Goal: Transaction & Acquisition: Book appointment/travel/reservation

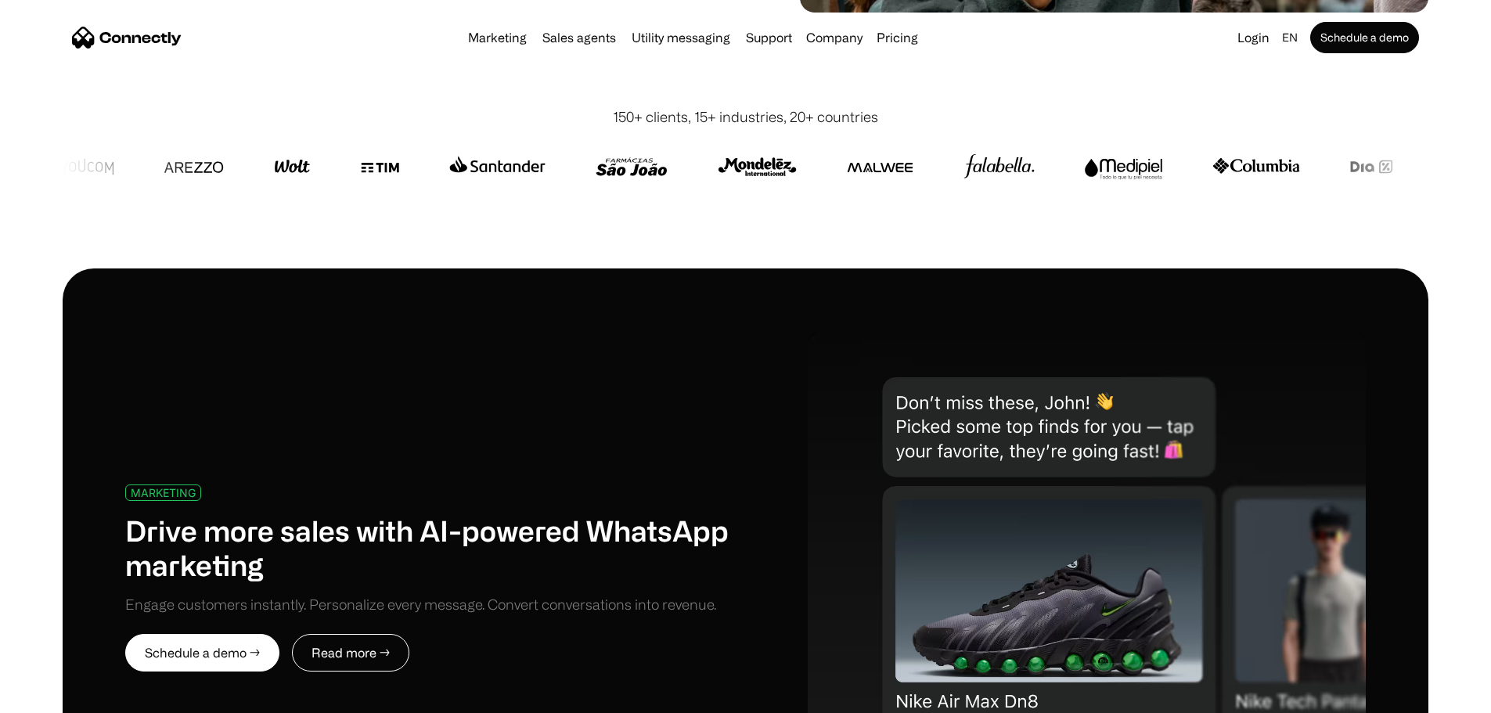
scroll to position [783, 0]
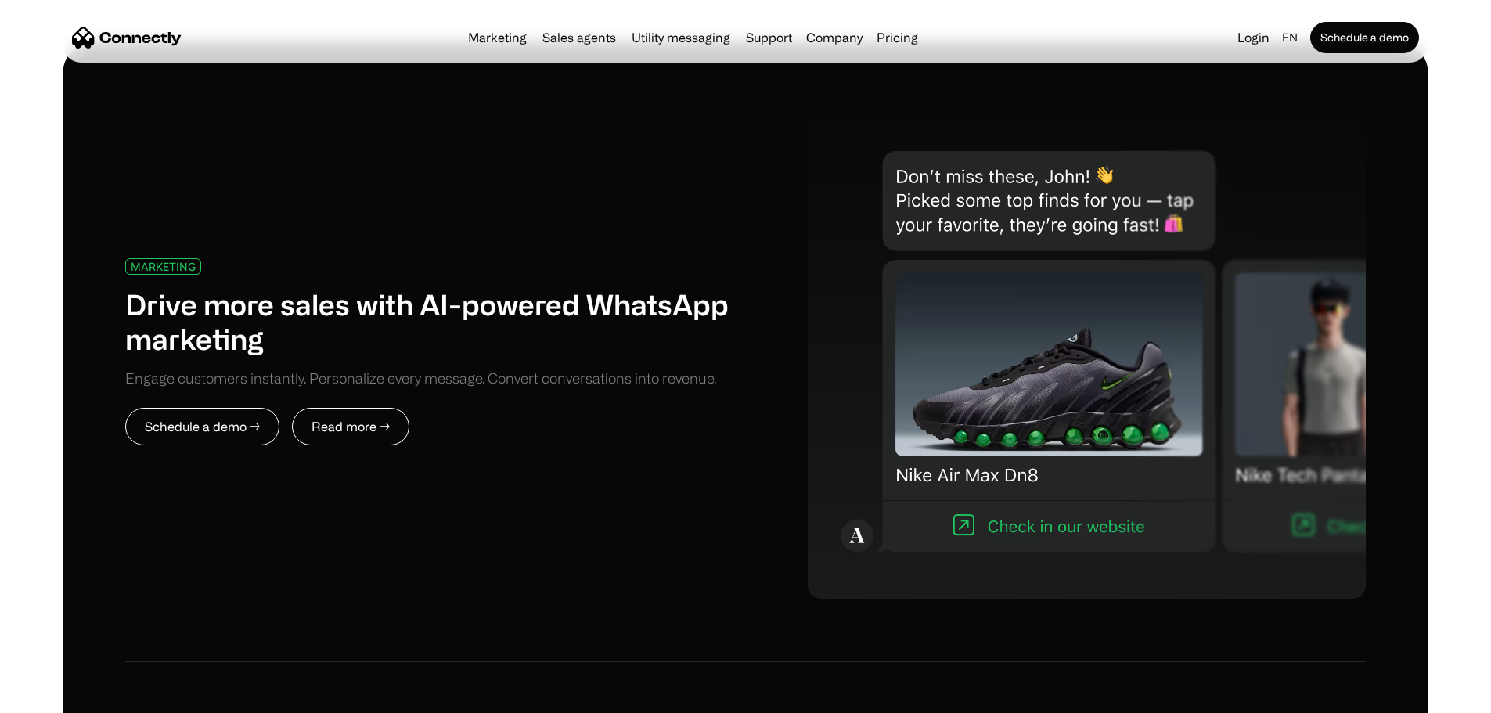
click at [279, 408] on link "Schedule a demo →" at bounding box center [202, 427] width 154 height 38
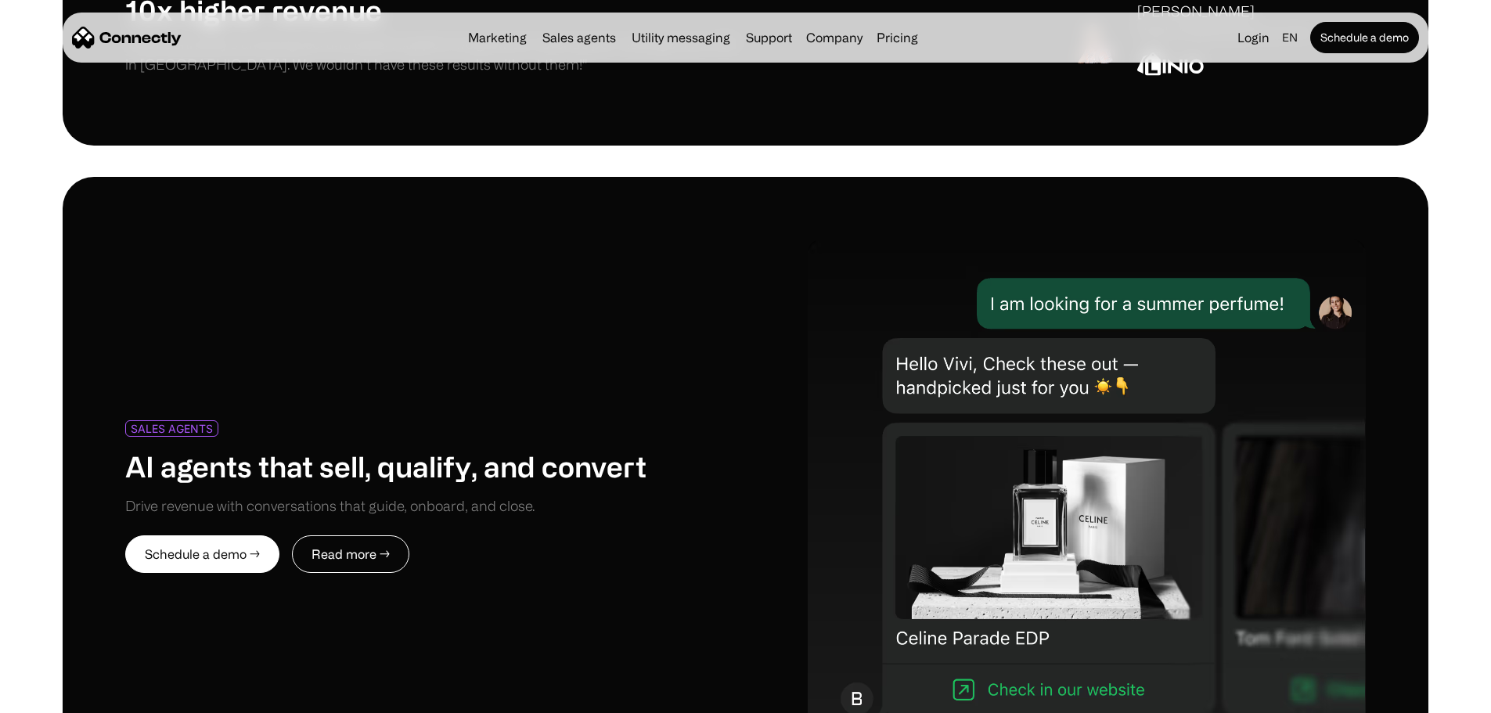
scroll to position [6730, 0]
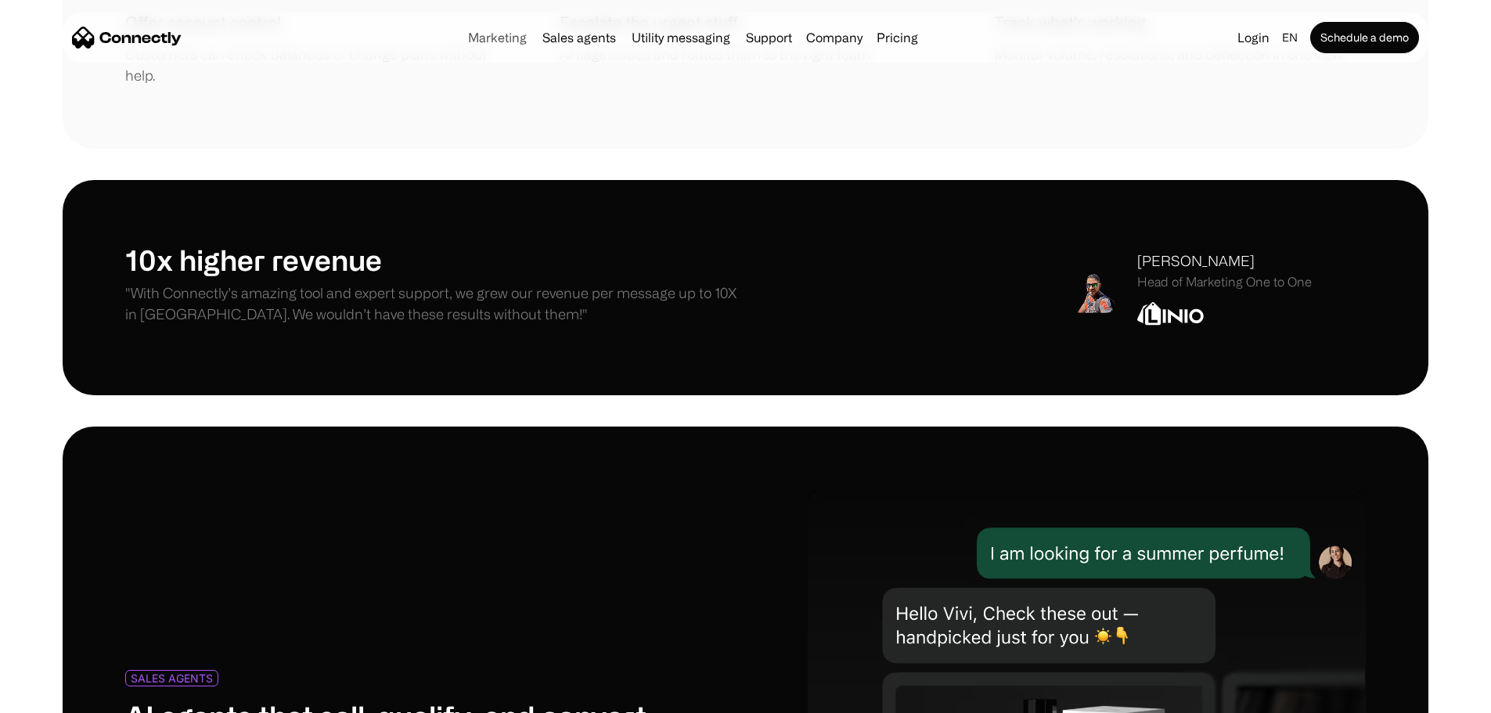
click at [462, 41] on link "Marketing" at bounding box center [497, 37] width 71 height 13
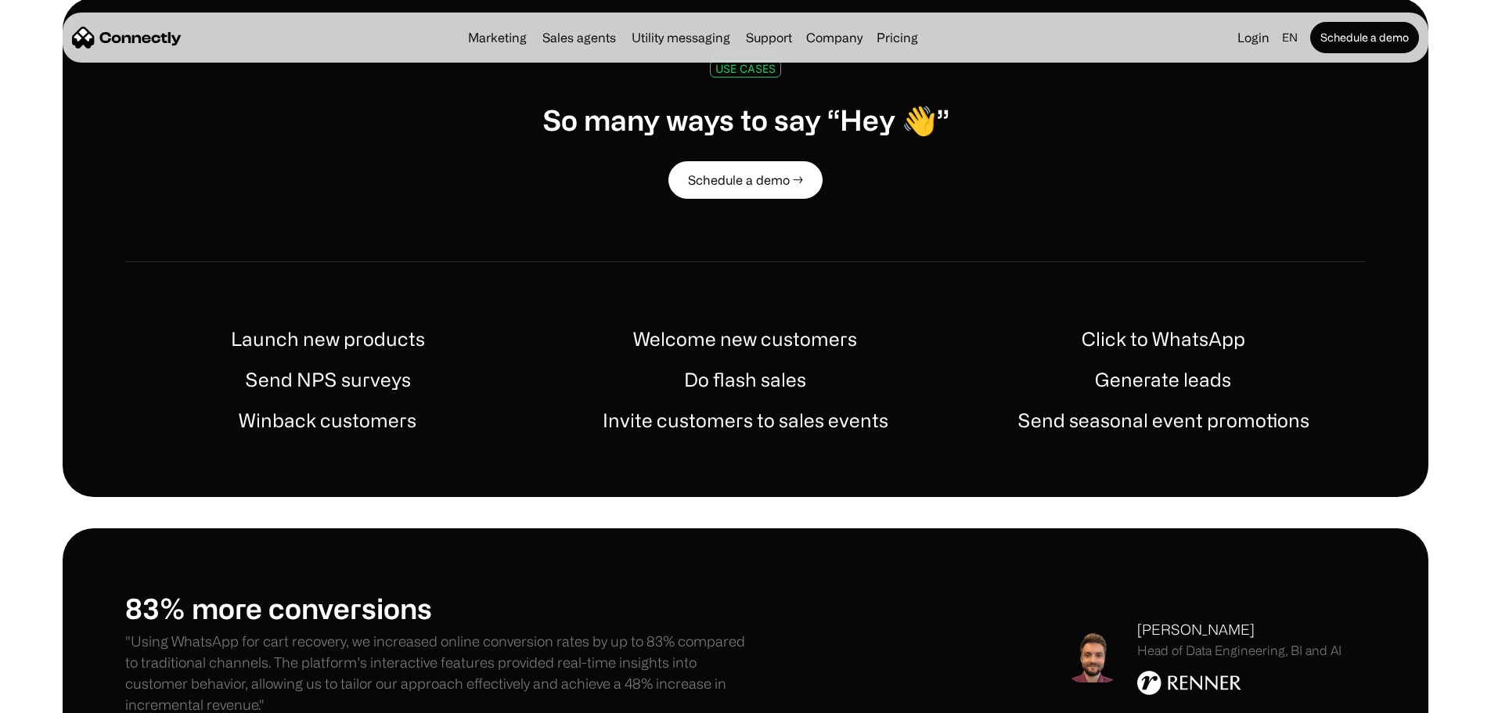
scroll to position [1174, 0]
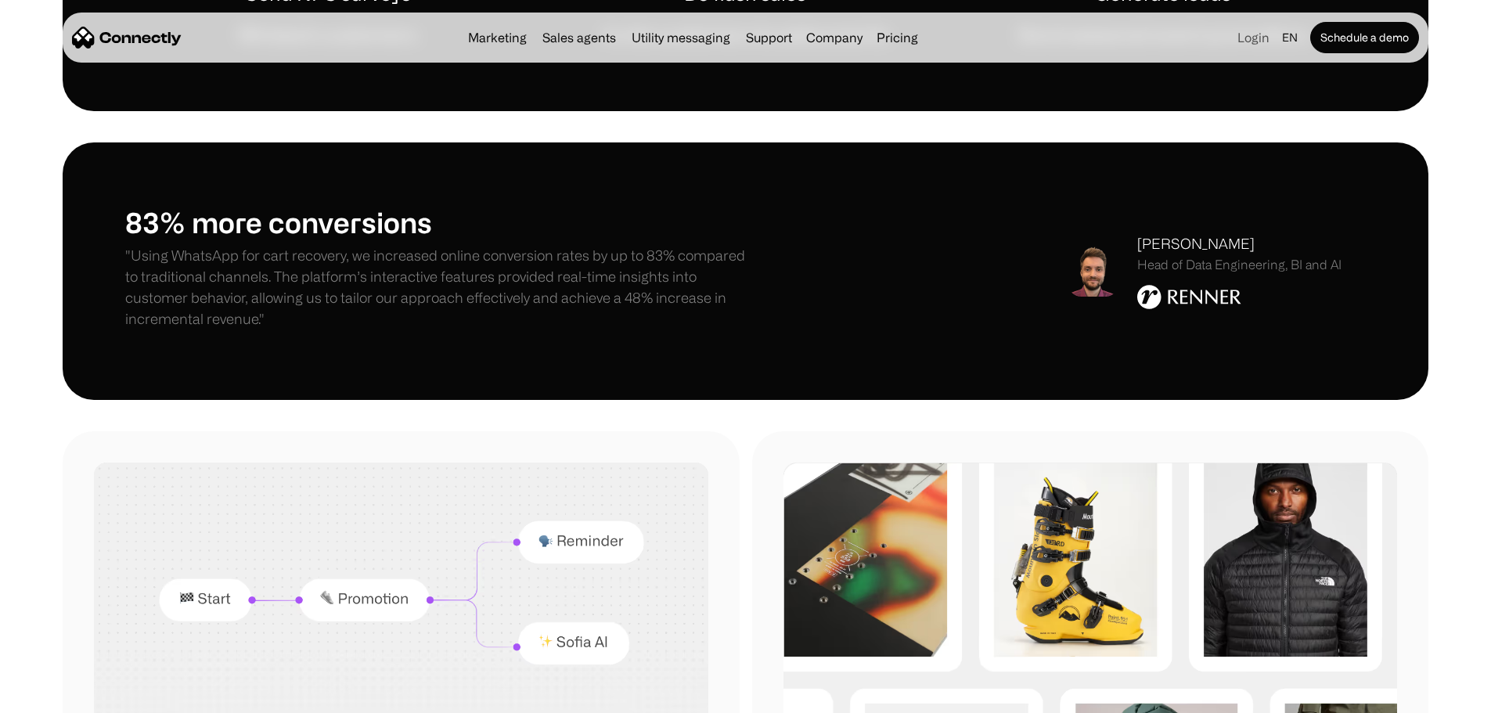
click at [1231, 41] on link "Login" at bounding box center [1253, 38] width 45 height 22
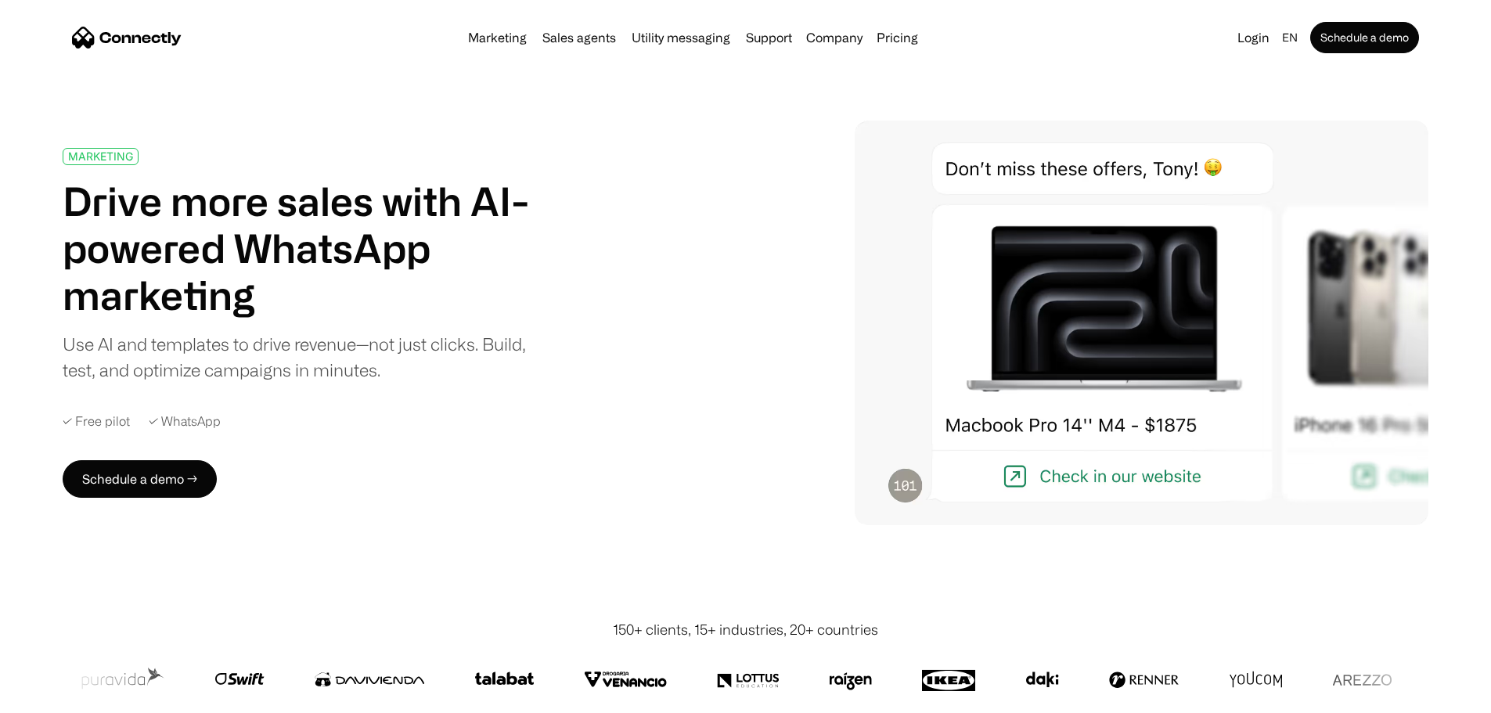
scroll to position [0, 0]
